Goal: Task Accomplishment & Management: Manage account settings

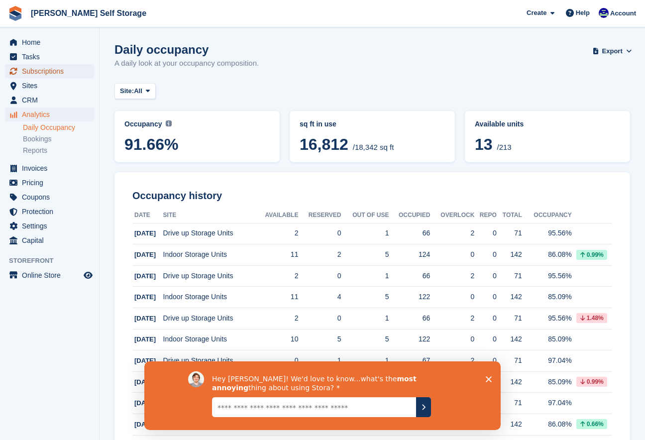
click at [41, 70] on span "Subscriptions" at bounding box center [52, 71] width 60 height 14
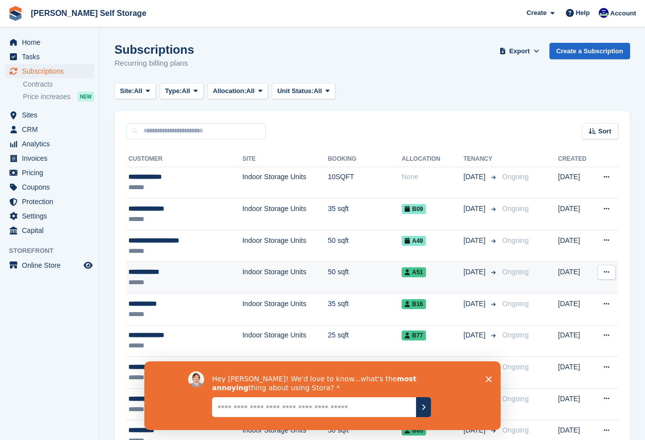
click at [328, 271] on td "50 sqft" at bounding box center [365, 278] width 74 height 32
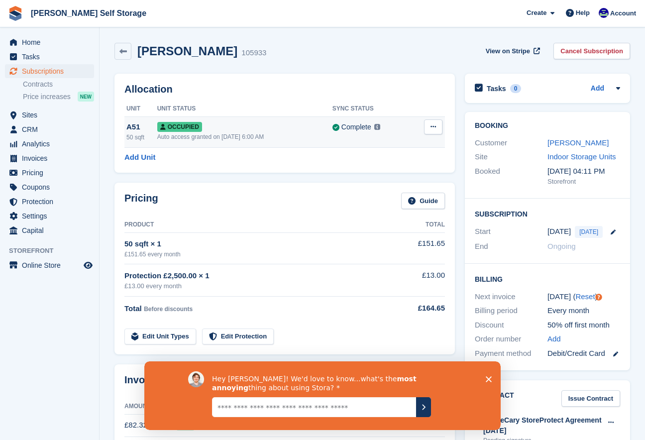
scroll to position [1, 0]
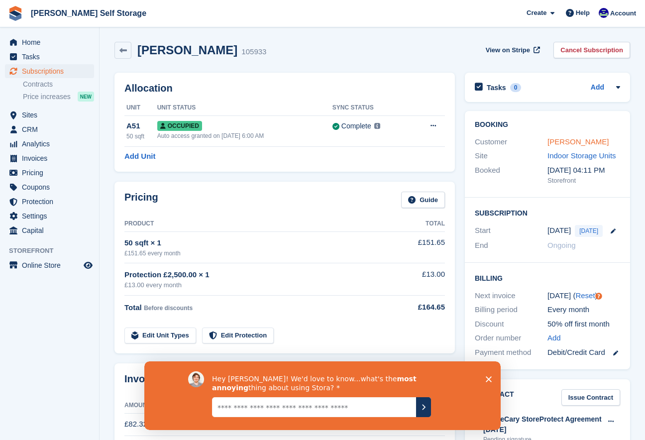
click at [571, 139] on link "Ralph Rutter" at bounding box center [577, 141] width 61 height 8
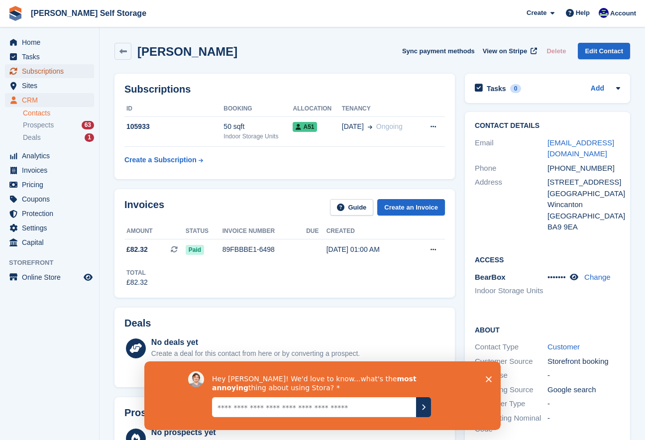
click at [37, 75] on span "Subscriptions" at bounding box center [52, 71] width 60 height 14
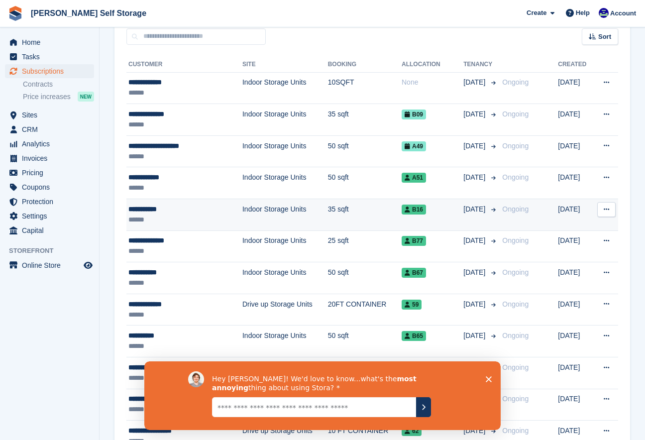
scroll to position [96, 0]
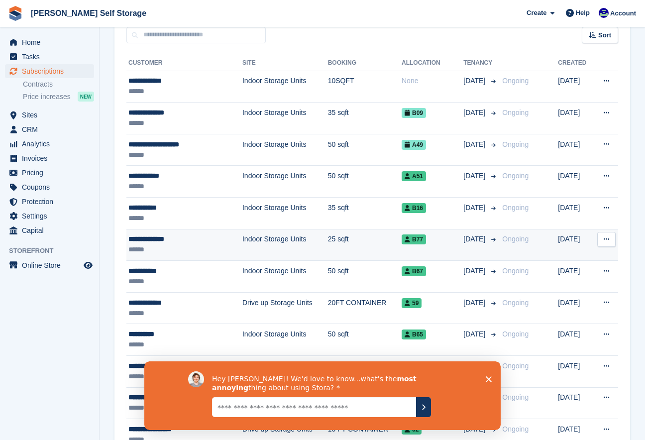
click at [156, 254] on div "******" at bounding box center [174, 249] width 93 height 10
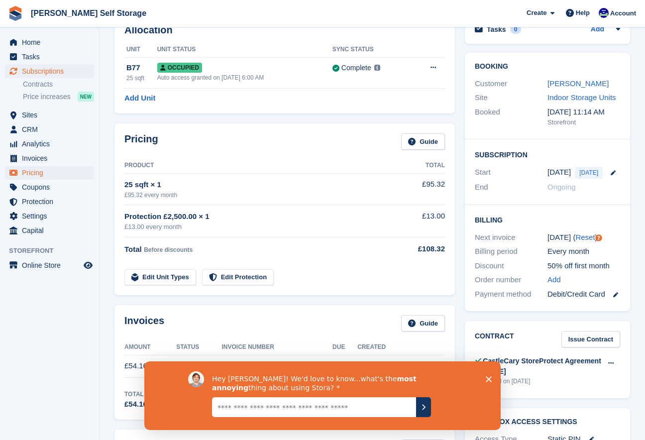
scroll to position [63, 0]
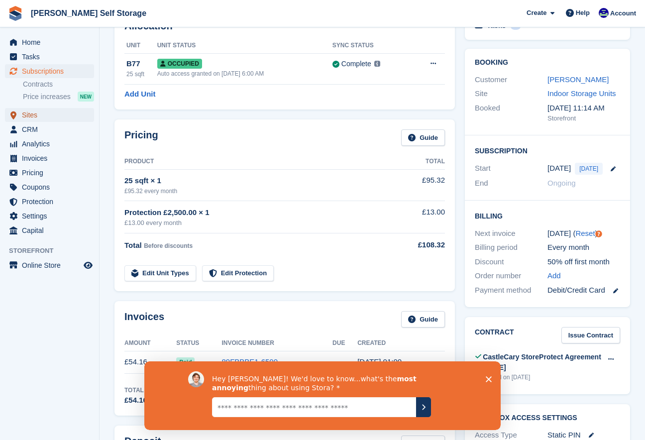
click at [27, 114] on span "Sites" at bounding box center [52, 115] width 60 height 14
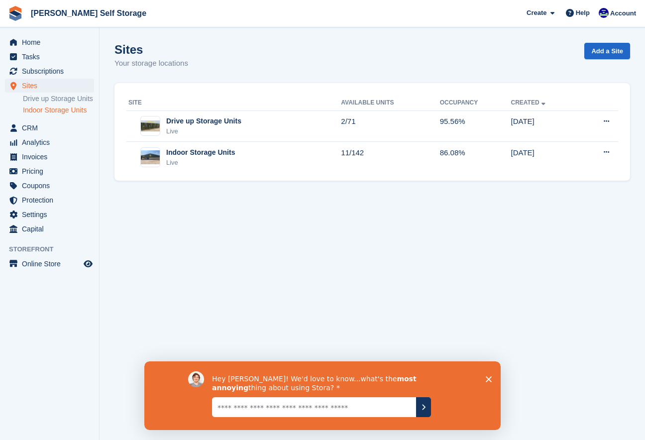
click at [44, 115] on link "Indoor Storage Units" at bounding box center [58, 109] width 71 height 9
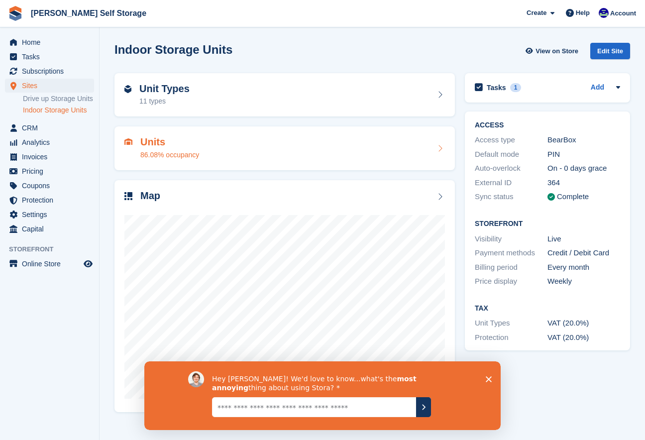
click at [193, 134] on div "Units 86.08% occupancy" at bounding box center [284, 148] width 340 height 44
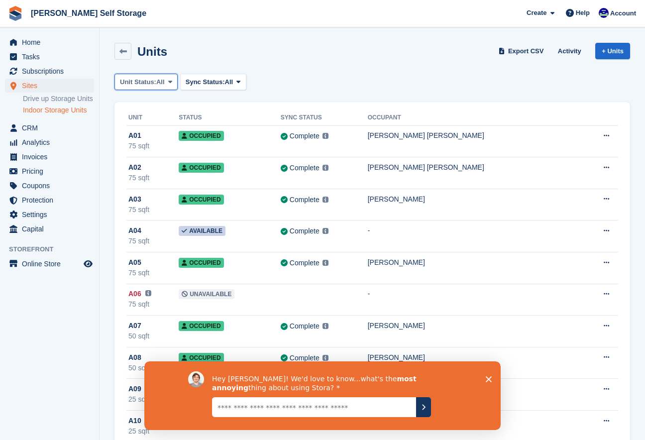
click at [172, 81] on icon at bounding box center [170, 82] width 4 height 6
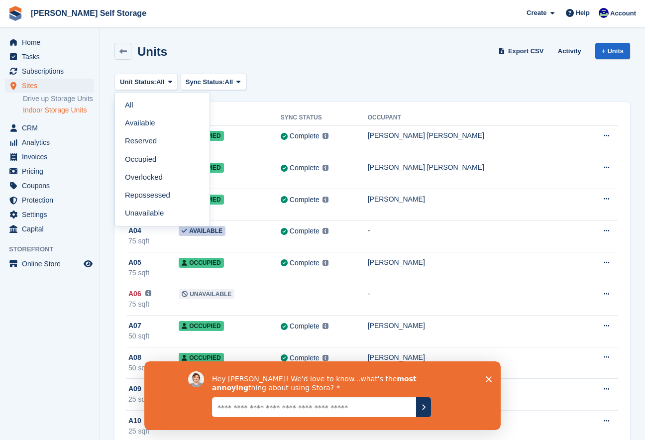
click at [142, 121] on link "Available" at bounding box center [162, 123] width 87 height 18
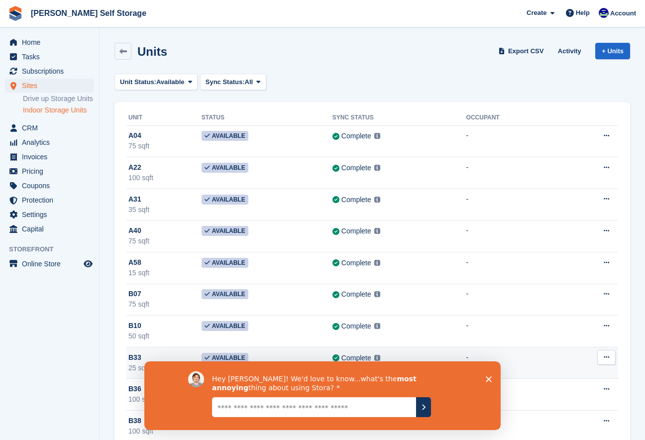
scroll to position [56, 0]
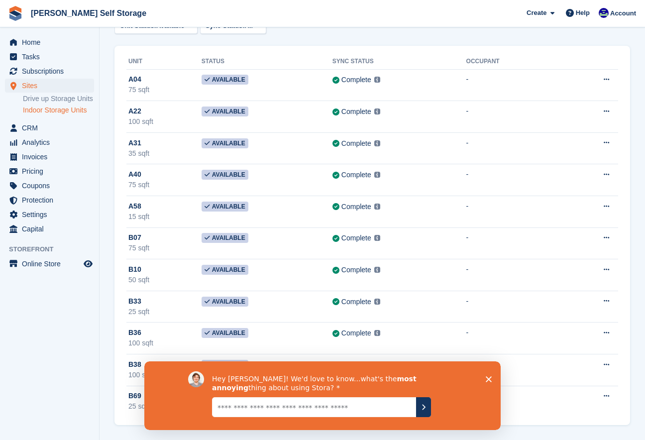
click at [487, 377] on polygon "Close survey" at bounding box center [488, 379] width 6 height 6
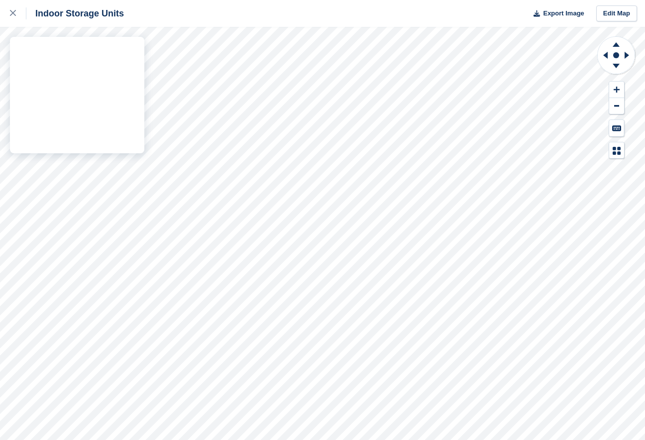
click at [115, 145] on div "Indoor Storage Units Export Image Edit Map" at bounding box center [322, 220] width 645 height 440
